Goal: Information Seeking & Learning: Learn about a topic

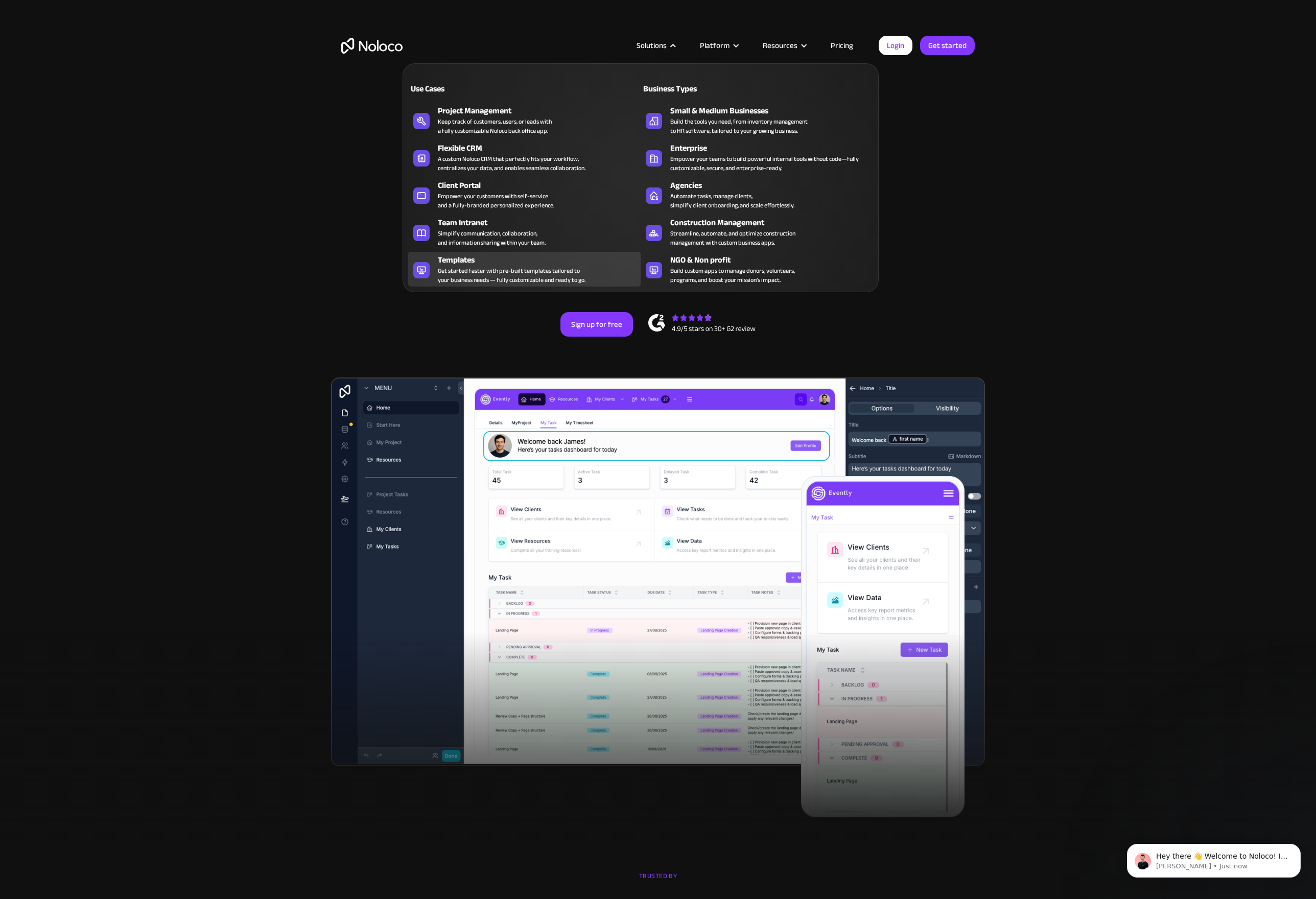
click at [589, 268] on div "Templates Get started faster with pre-built templates tailored to your business…" at bounding box center [536, 269] width 198 height 31
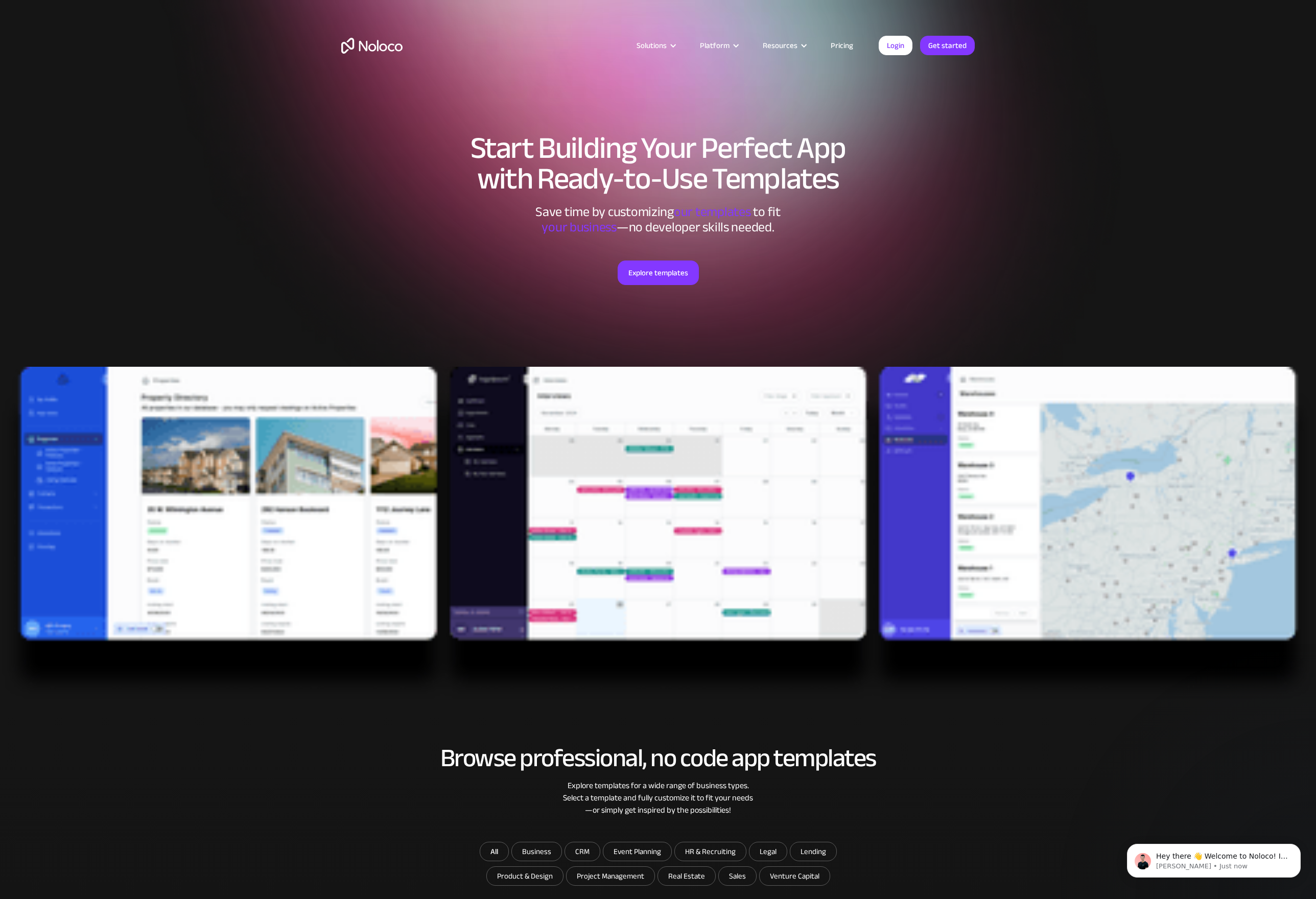
click at [974, 253] on div "Start Building Your Perfect App with Ready-to-Use Templates Save time by custom…" at bounding box center [657, 234] width 654 height 264
click at [249, 261] on section "Start Building Your Perfect App with Ready-to-Use Templates Save time by custom…" at bounding box center [658, 357] width 1316 height 714
click at [847, 48] on link "Pricing" at bounding box center [841, 45] width 48 height 13
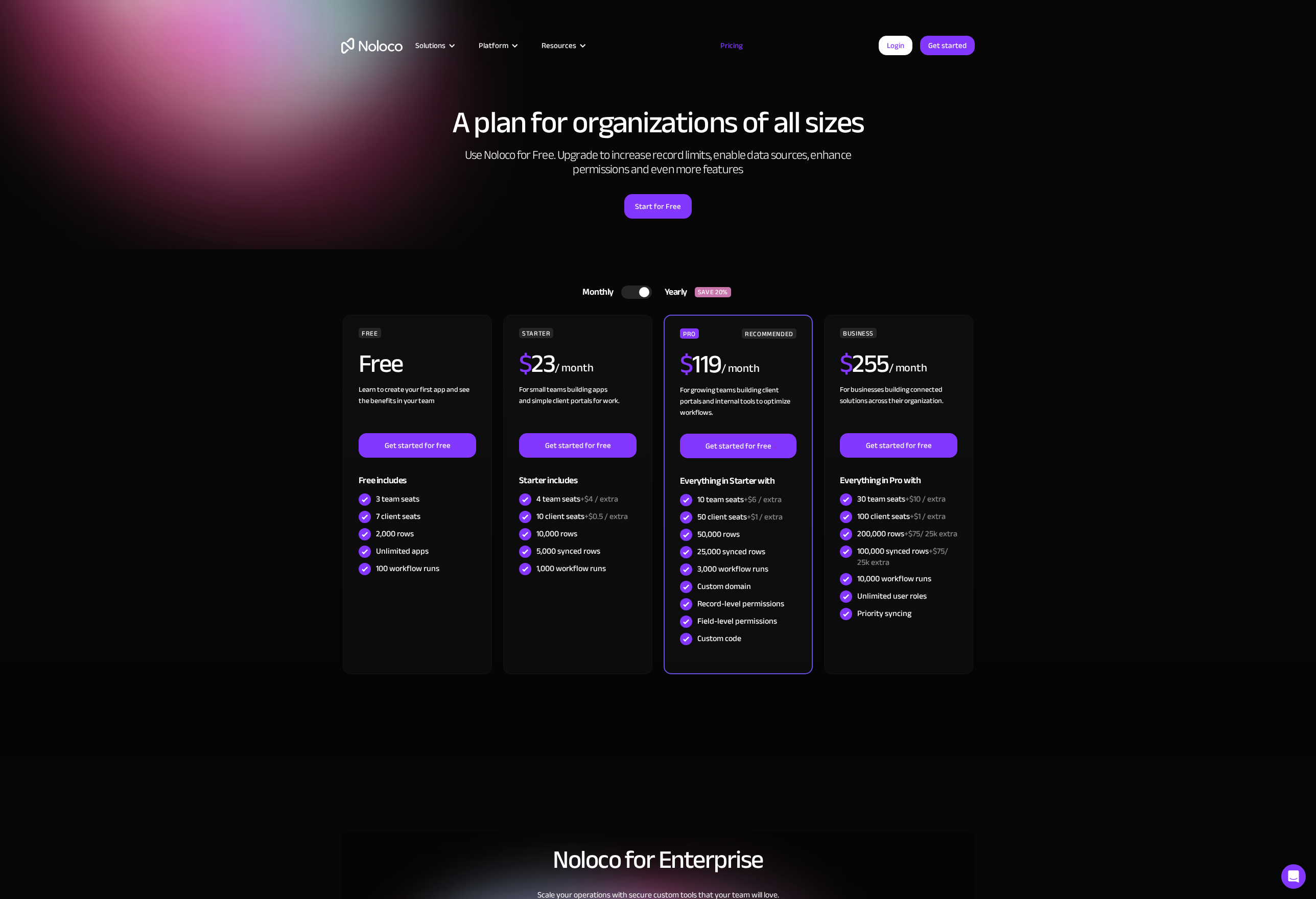
click at [1027, 290] on section "Monthly Yearly SAVE 20% Monthly Yearly SAVE 20% FREE Free Learn to create your …" at bounding box center [658, 504] width 1316 height 510
click at [626, 294] on div at bounding box center [636, 292] width 31 height 13
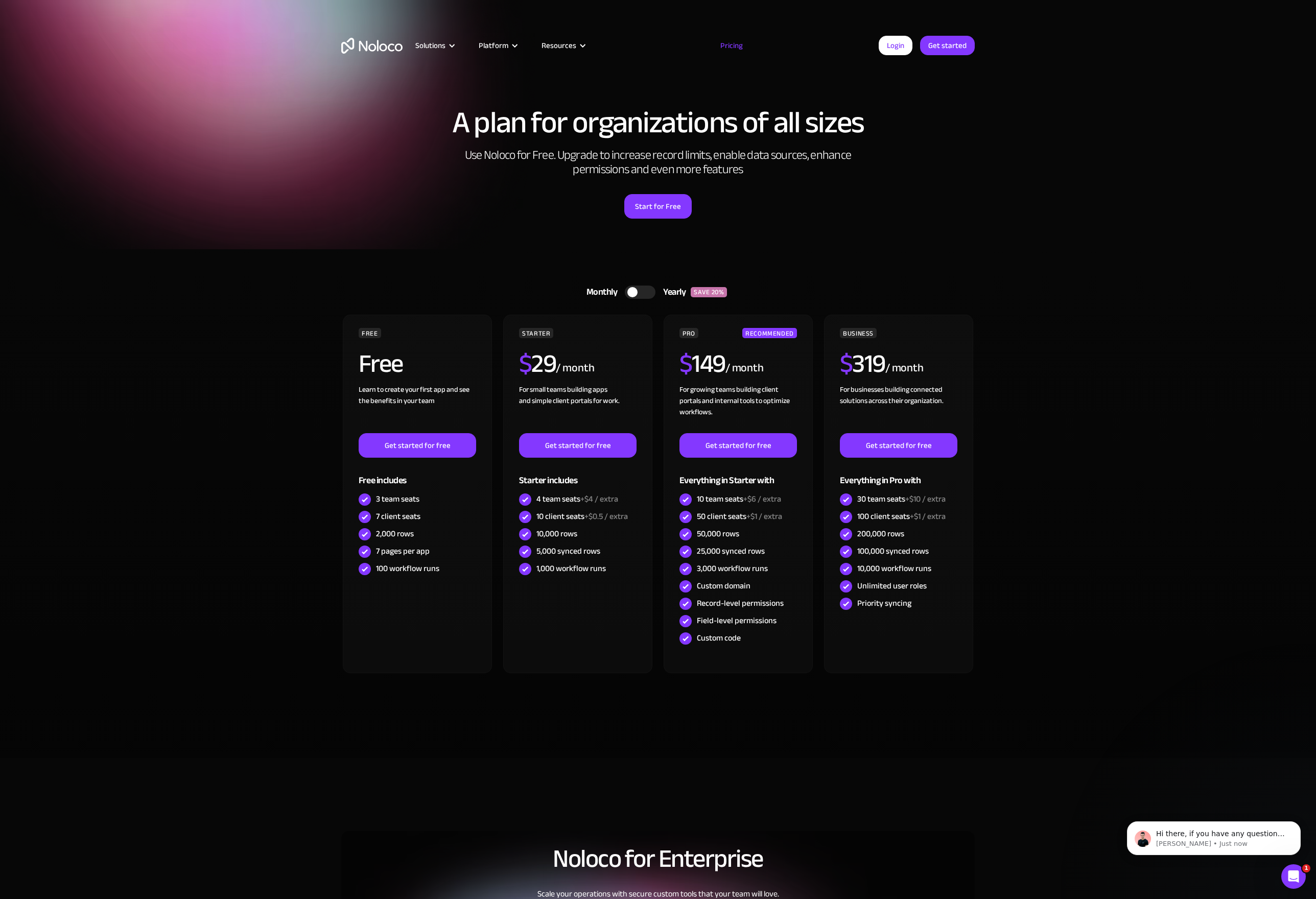
click at [238, 298] on section "Monthly Yearly SAVE 20% Monthly Yearly SAVE 20% FREE Free Learn to create your …" at bounding box center [658, 504] width 1316 height 509
click at [376, 47] on img "home" at bounding box center [372, 46] width 62 height 16
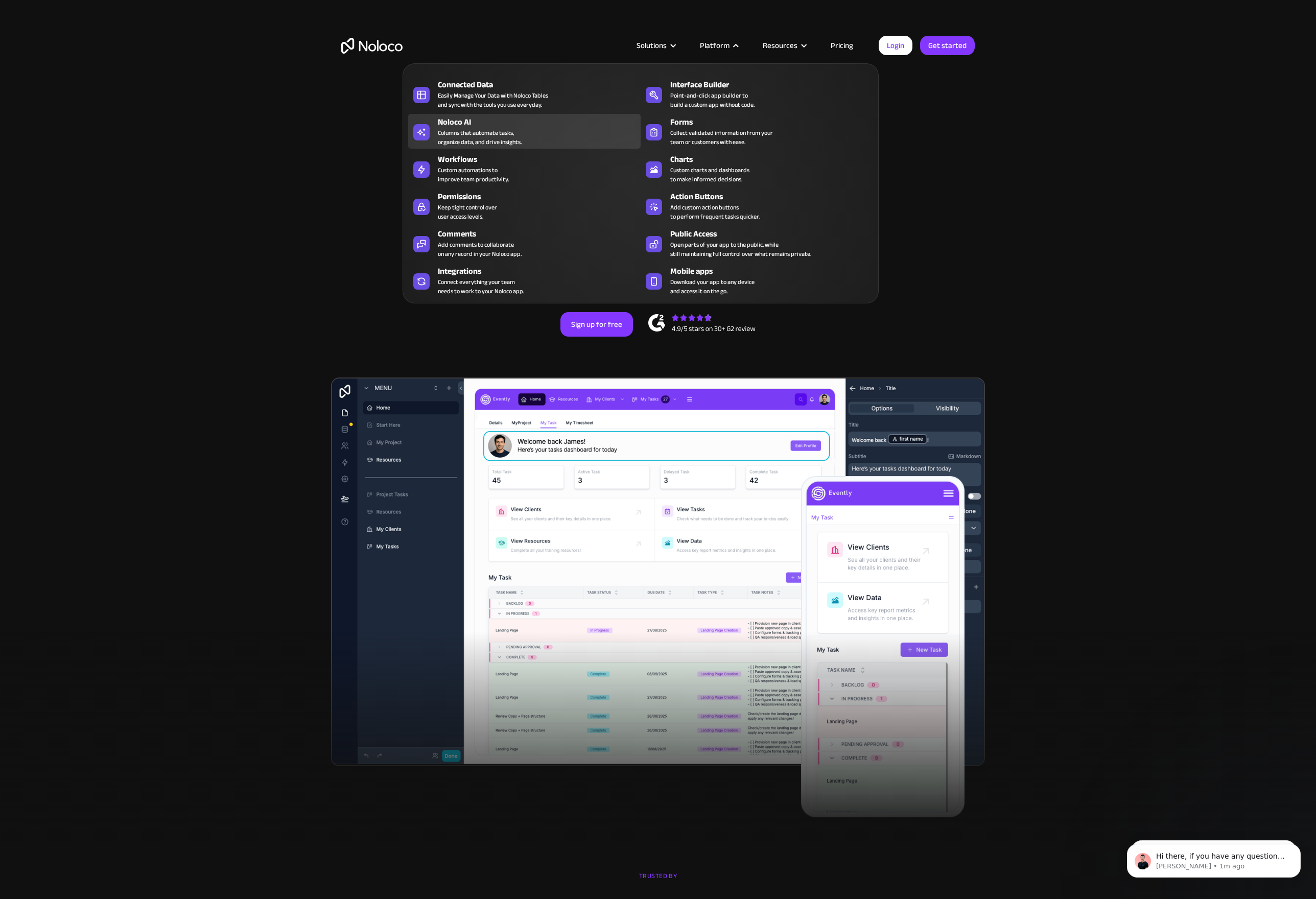
click at [480, 134] on div "Columns that automate tasks, organize data, and drive insights." at bounding box center [480, 137] width 84 height 18
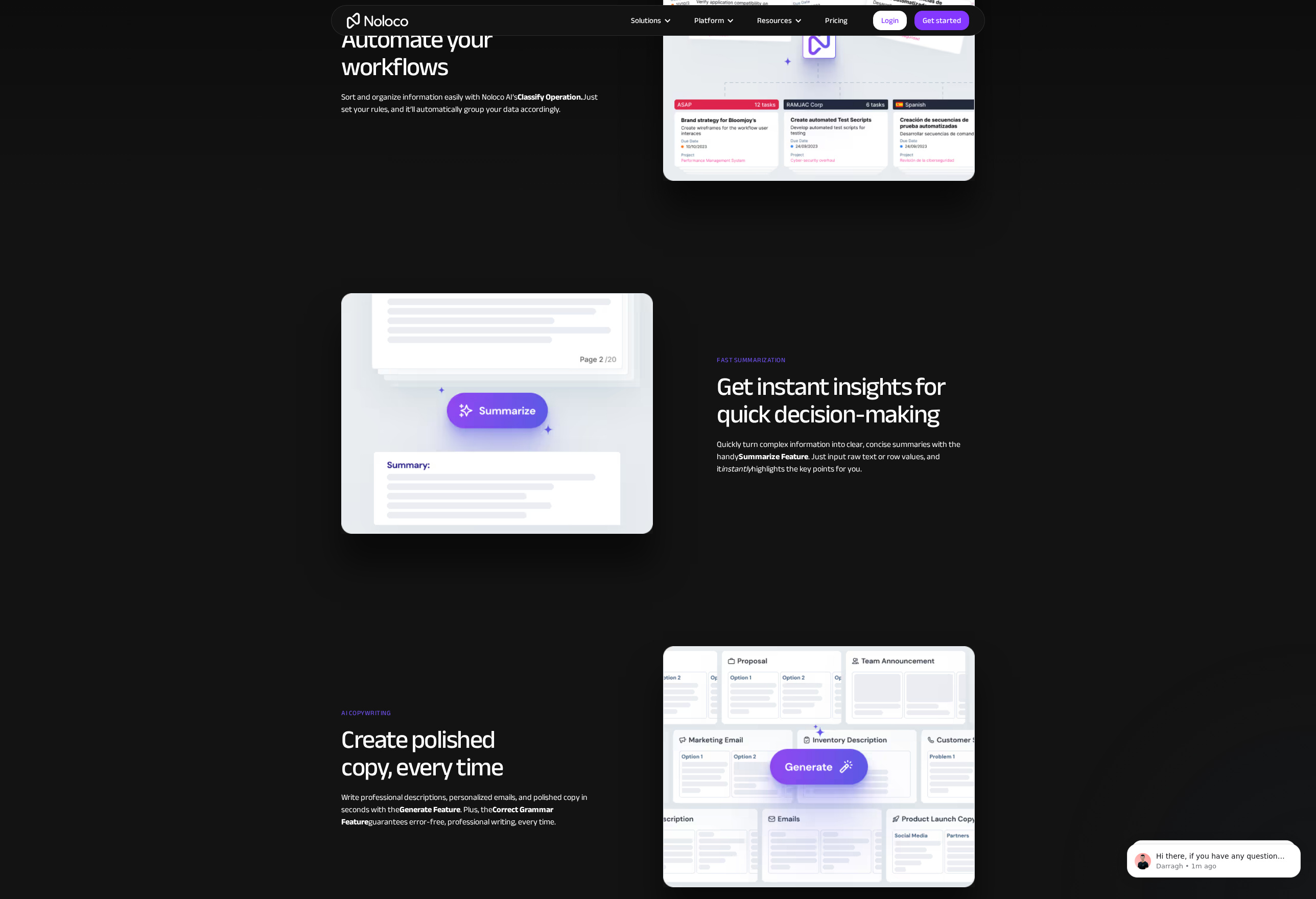
scroll to position [841, 0]
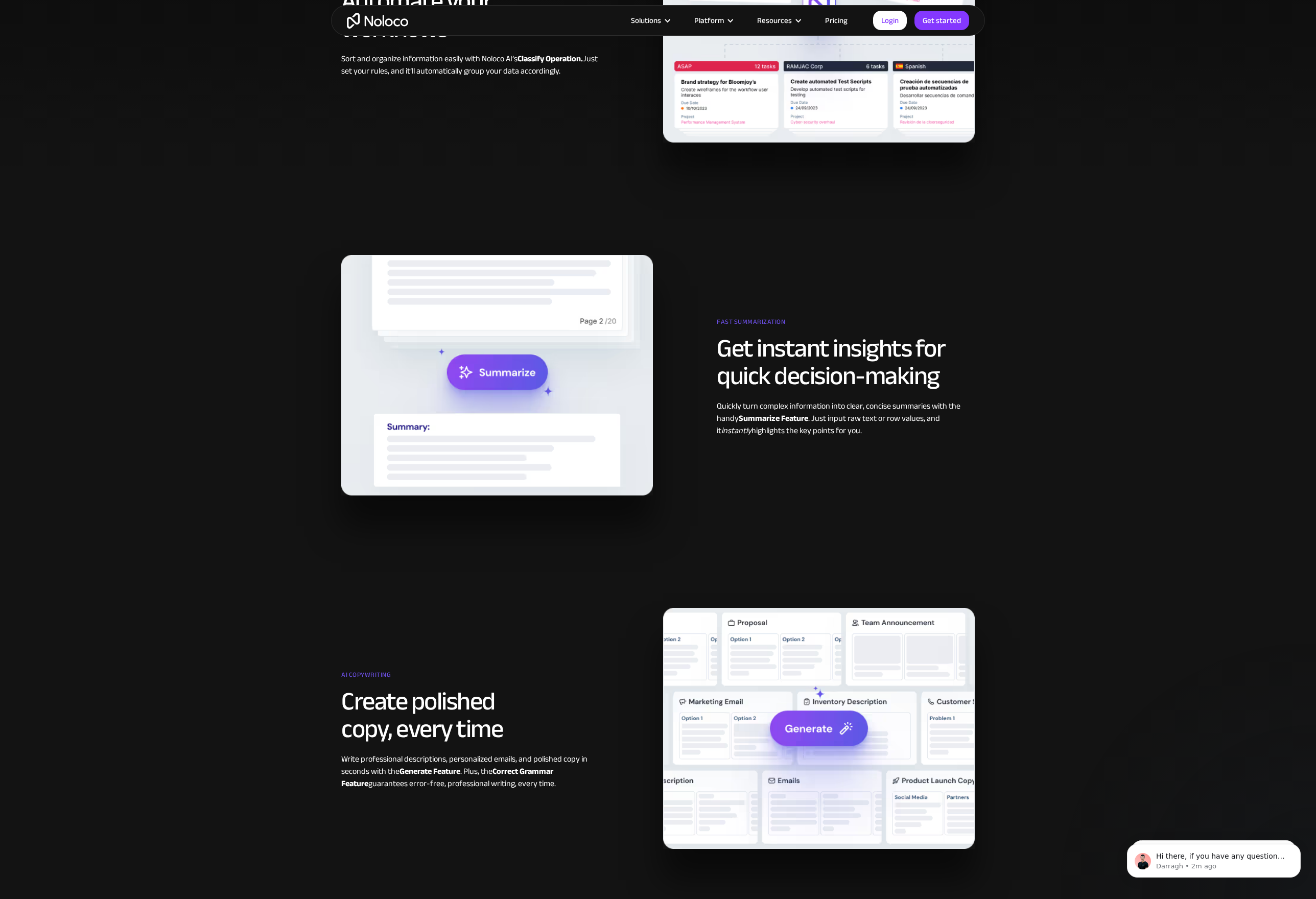
click at [149, 496] on section "Fast summarization Get instant insights for quick decision-making Quickly turn …" at bounding box center [658, 350] width 1316 height 354
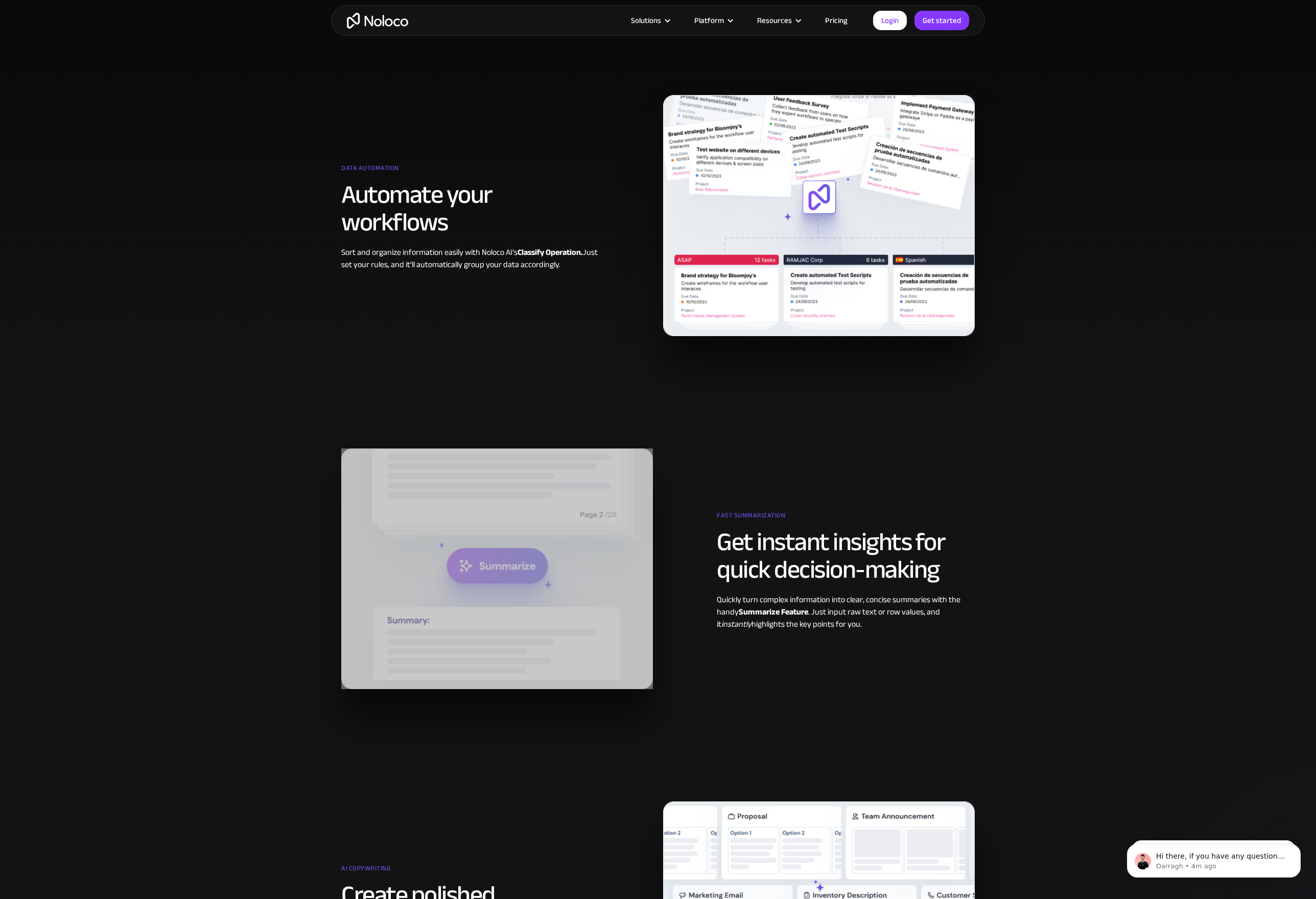
scroll to position [0, 0]
